Goal: Task Accomplishment & Management: Complete application form

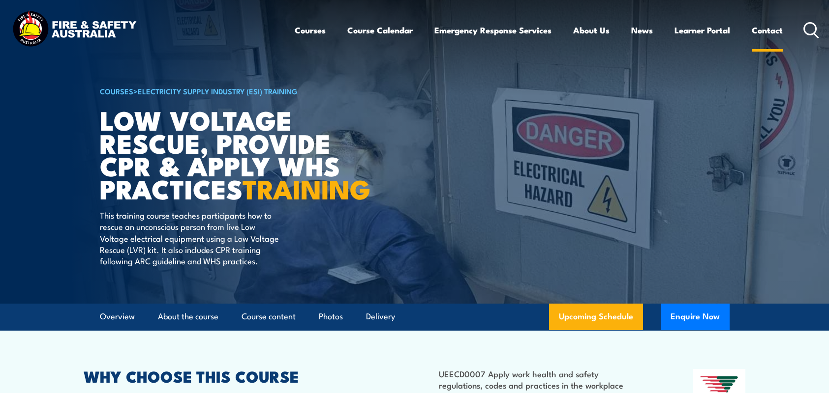
click at [772, 29] on link "Contact" at bounding box center [767, 30] width 31 height 26
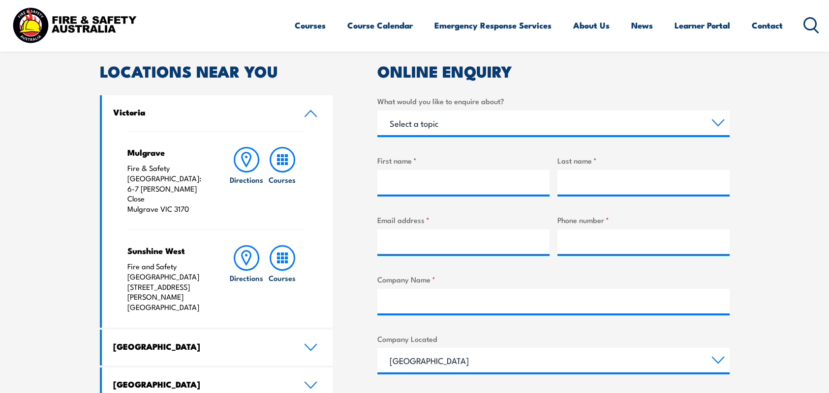
scroll to position [197, 0]
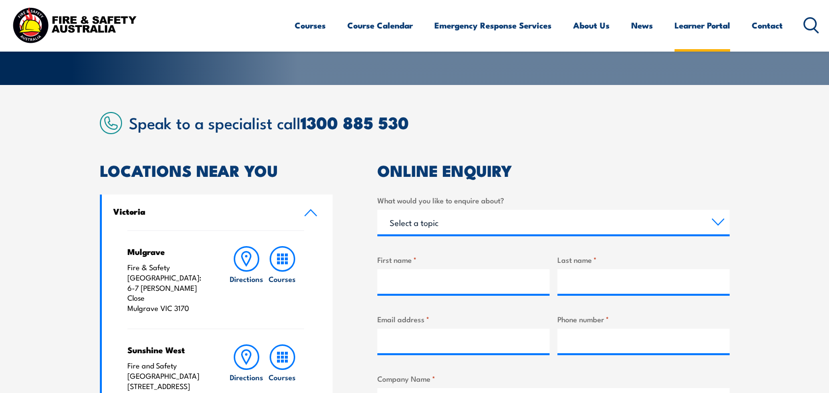
click at [692, 19] on link "Learner Portal" at bounding box center [702, 25] width 56 height 26
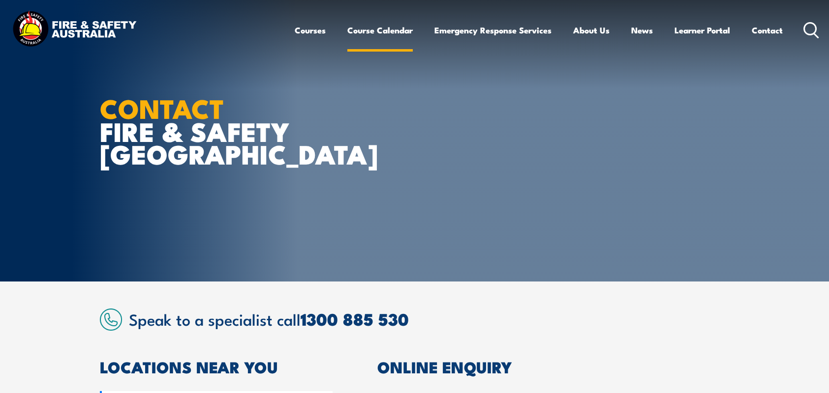
click at [384, 22] on link "Course Calendar" at bounding box center [379, 30] width 65 height 26
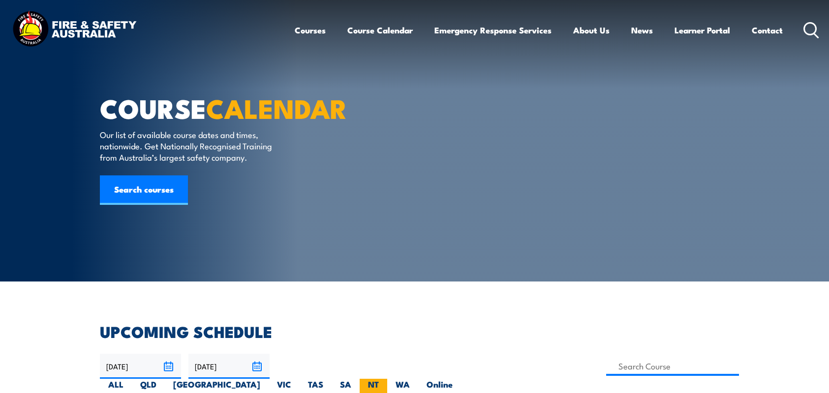
click at [387, 379] on label "NT" at bounding box center [374, 388] width 28 height 19
click at [385, 379] on input "NT" at bounding box center [382, 382] width 6 height 6
radio input "true"
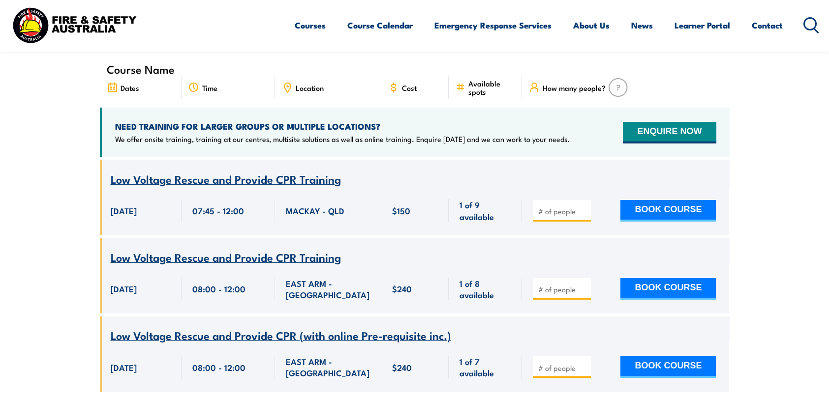
scroll to position [492, 0]
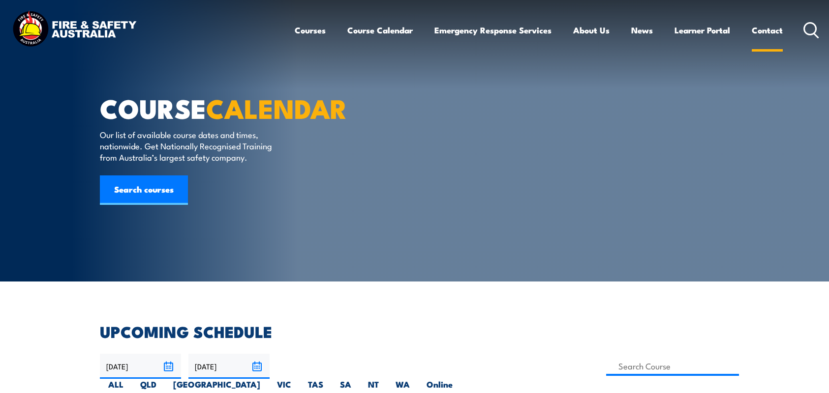
click at [758, 36] on link "Contact" at bounding box center [767, 30] width 31 height 26
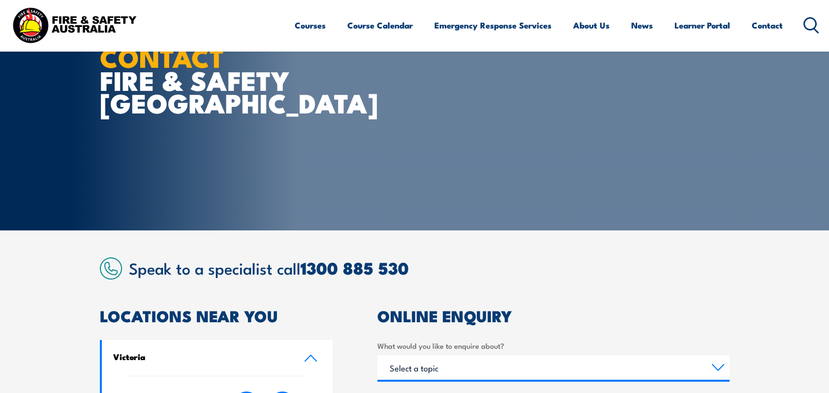
scroll to position [246, 0]
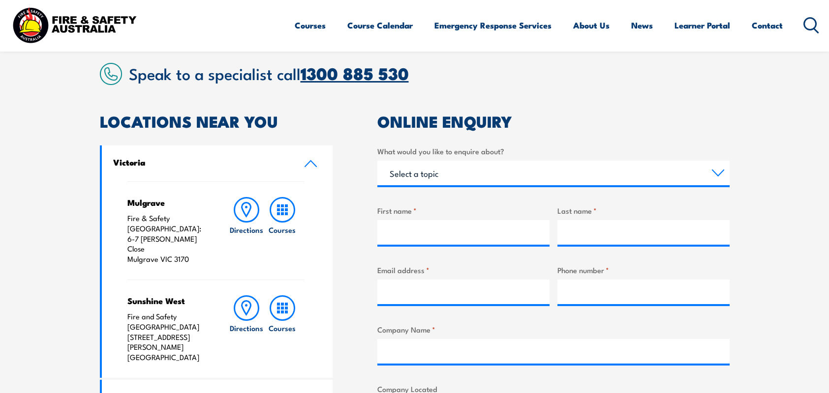
click at [353, 74] on link "1300 885 530" at bounding box center [355, 73] width 108 height 26
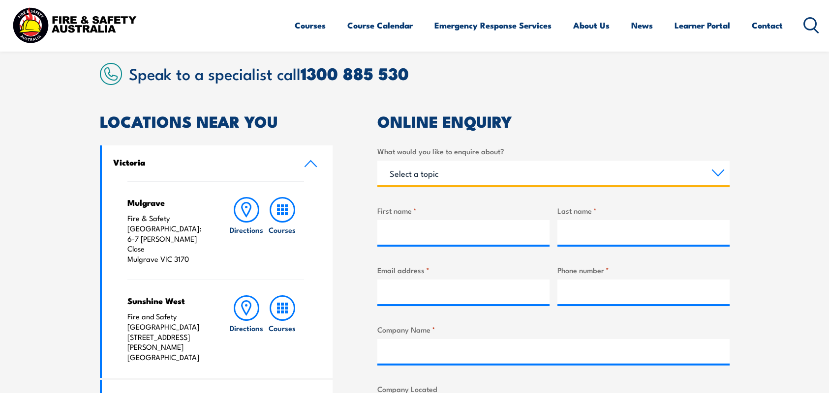
click at [491, 163] on select "Select a topic Training Emergency Response Services General Enquiry" at bounding box center [553, 173] width 352 height 25
select select "Training"
click at [377, 161] on select "Select a topic Training Emergency Response Services General Enquiry" at bounding box center [553, 173] width 352 height 25
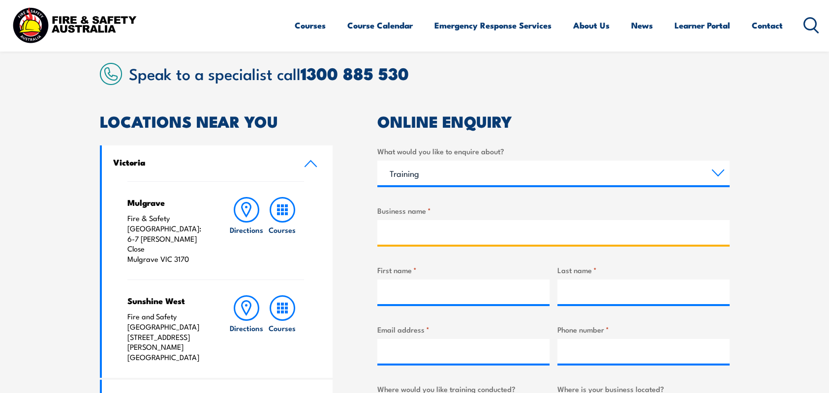
click at [454, 235] on input "Business name *" at bounding box center [553, 232] width 352 height 25
type input "N"
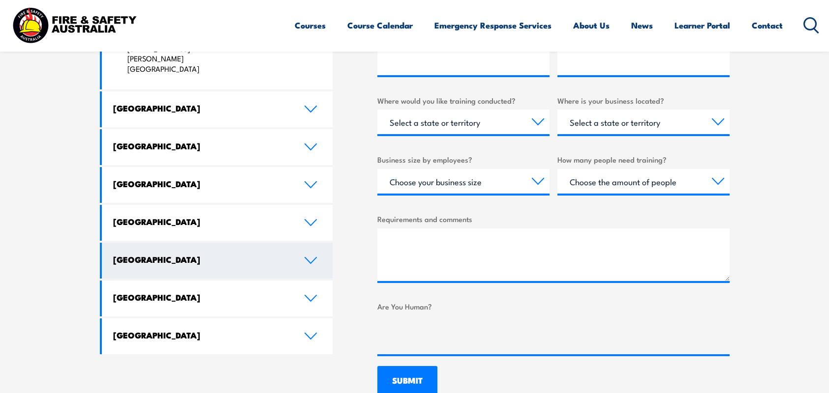
scroll to position [541, 0]
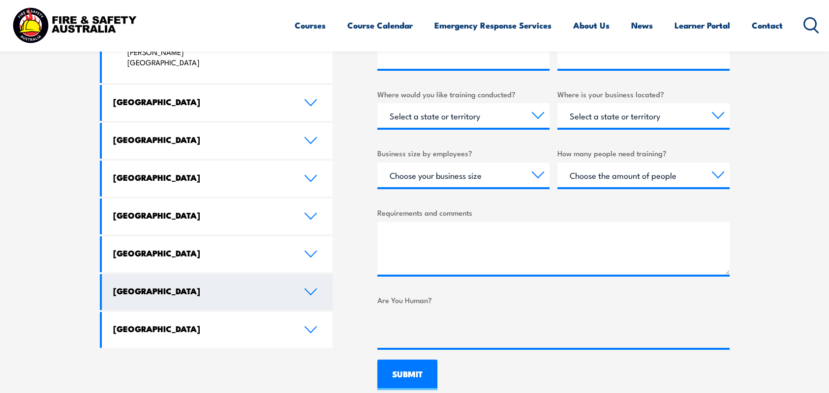
click at [164, 274] on link "[GEOGRAPHIC_DATA]" at bounding box center [217, 292] width 231 height 36
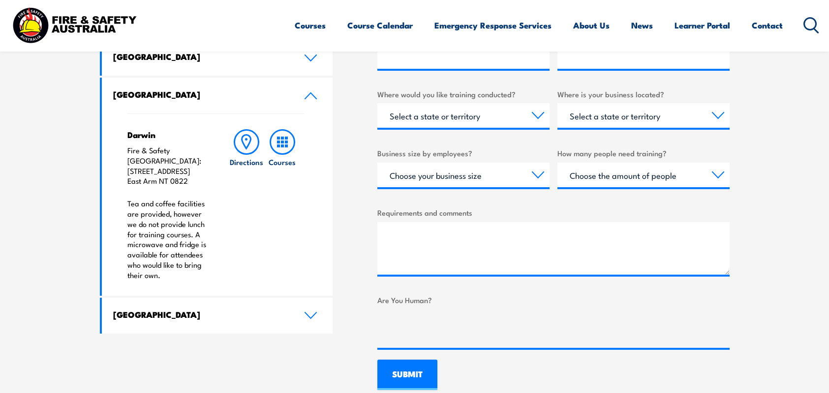
click at [200, 232] on p "Tea and coffee facilities are provided, however we do not provide lunch for tra…" at bounding box center [168, 240] width 82 height 82
click at [26, 232] on section "Speak to a specialist call [PHONE_NUMBER] LOCATIONS NEAR [GEOGRAPHIC_DATA] [GEO…" at bounding box center [414, 79] width 829 height 677
